Goal: Transaction & Acquisition: Download file/media

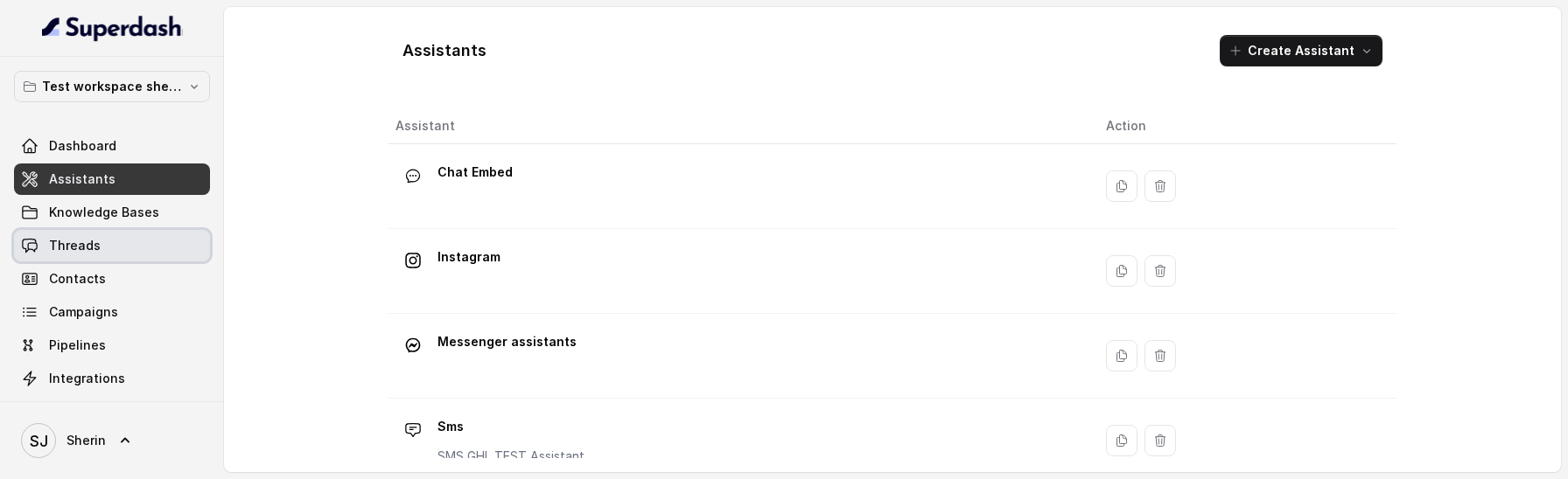
click at [123, 237] on link "Threads" at bounding box center [112, 245] width 196 height 31
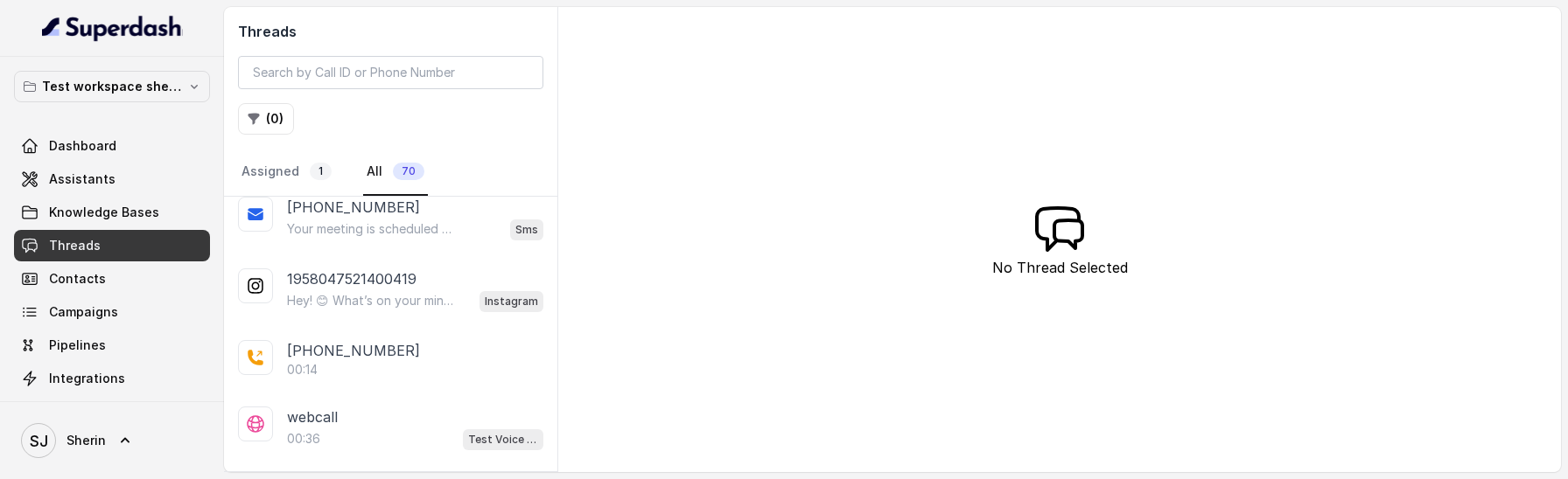
scroll to position [450, 0]
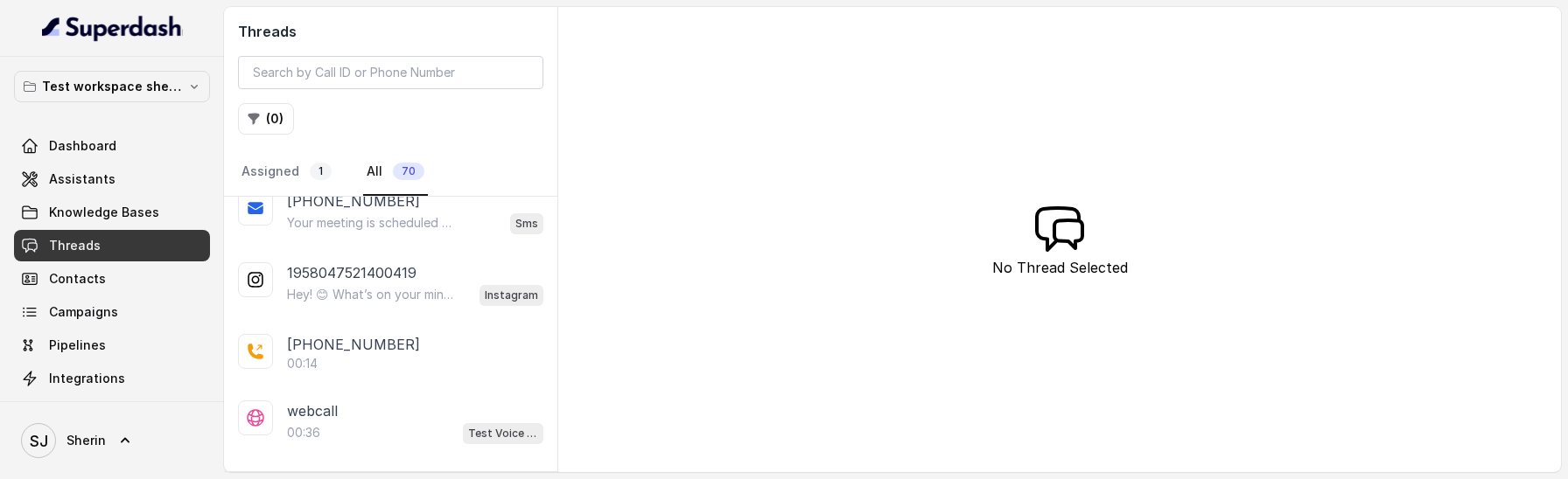
click at [368, 337] on p "[PHONE_NUMBER]" at bounding box center [353, 344] width 133 height 21
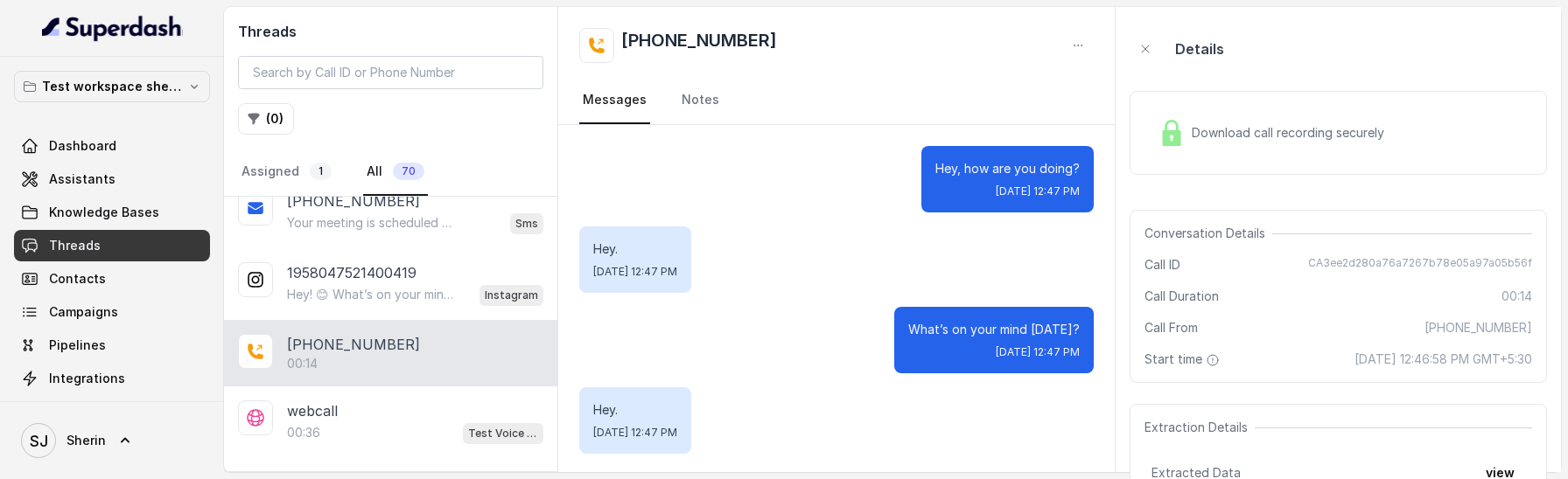
scroll to position [3, 0]
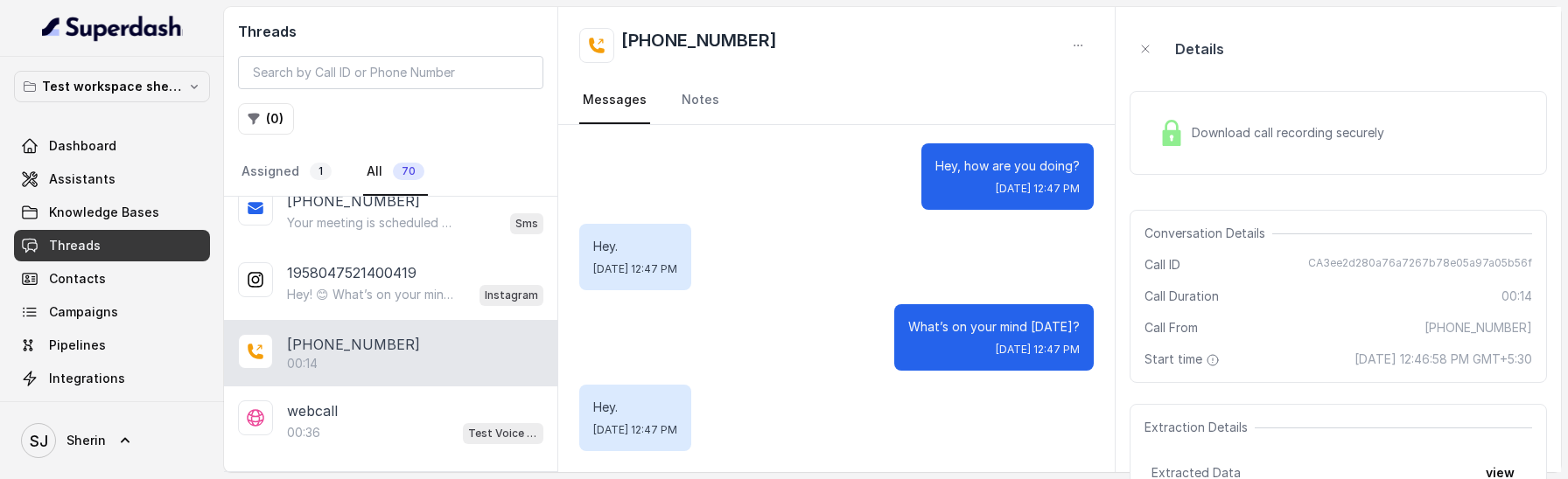
click at [1198, 104] on div "Download call recording securely" at bounding box center [1337, 133] width 417 height 84
